Goal: Information Seeking & Learning: Understand process/instructions

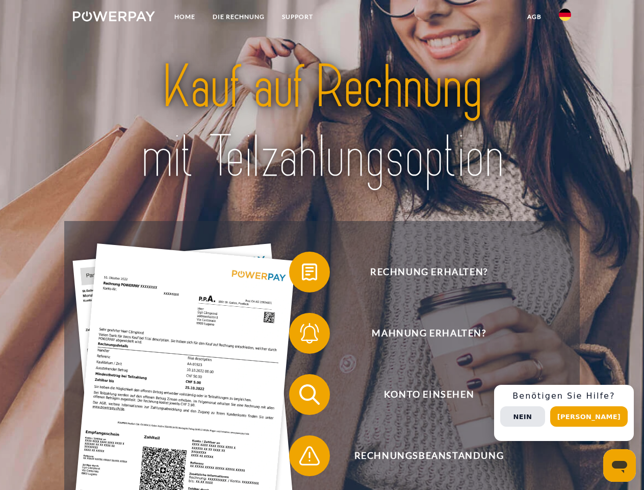
click at [114, 18] on img at bounding box center [114, 16] width 82 height 10
click at [565, 18] on img at bounding box center [565, 15] width 12 height 12
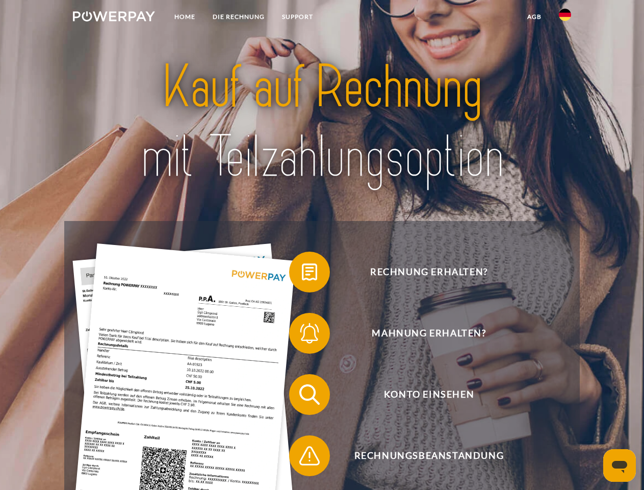
click at [534, 17] on link "agb" at bounding box center [535, 17] width 32 height 18
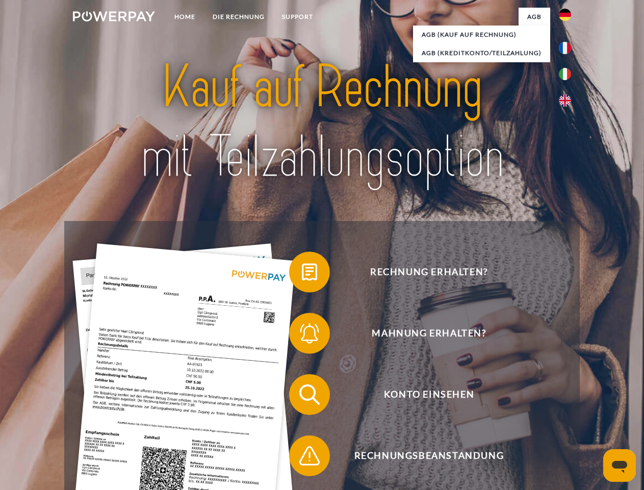
click at [302, 274] on span at bounding box center [294, 271] width 51 height 51
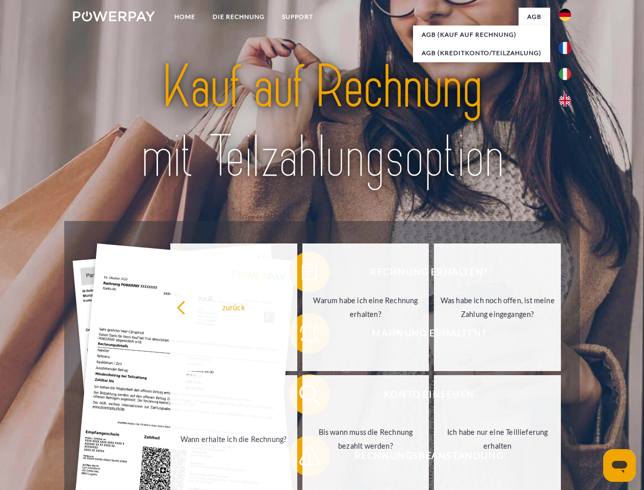
click at [303, 335] on link "Warum habe ich eine Rechnung erhalten?" at bounding box center [366, 307] width 127 height 128
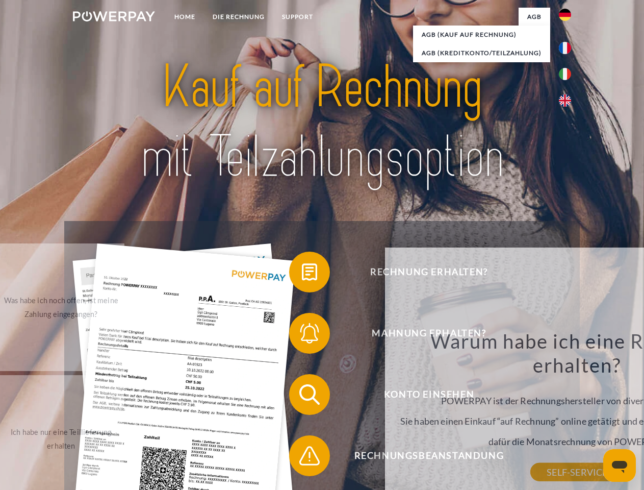
click at [391, 396] on div "Warum habe ich eine Rechnung erhalten? POWERPAY ist der Rechnungshersteller von…" at bounding box center [577, 400] width 372 height 143
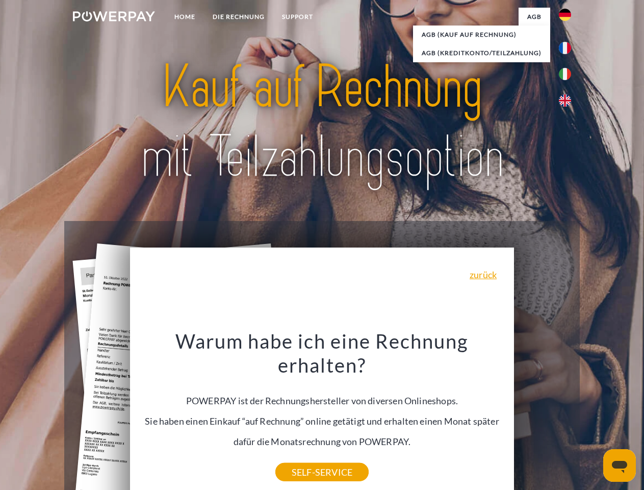
click at [302, 458] on div "Warum habe ich eine Rechnung erhalten? POWERPAY ist der Rechnungshersteller von…" at bounding box center [322, 400] width 372 height 143
click at [568, 413] on div "Rechnung erhalten? Mahnung erhalten? Konto einsehen" at bounding box center [321, 425] width 515 height 408
click at [543, 415] on span "Konto einsehen" at bounding box center [429, 394] width 250 height 41
click at [593, 416] on header "Home DIE RECHNUNG SUPPORT" at bounding box center [322, 352] width 644 height 705
